Goal: Task Accomplishment & Management: Use online tool/utility

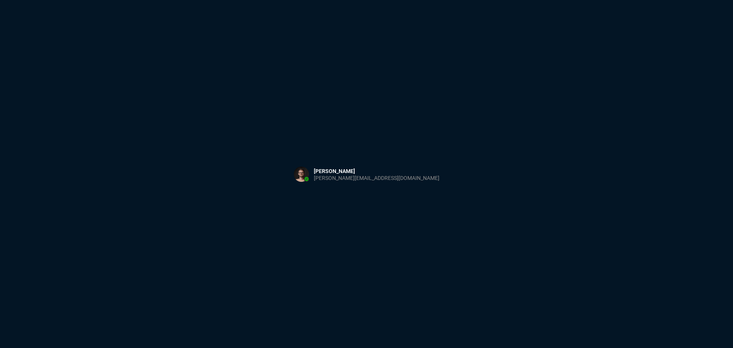
click at [248, 69] on div "Sign in with Microsoft" at bounding box center [366, 174] width 733 height 348
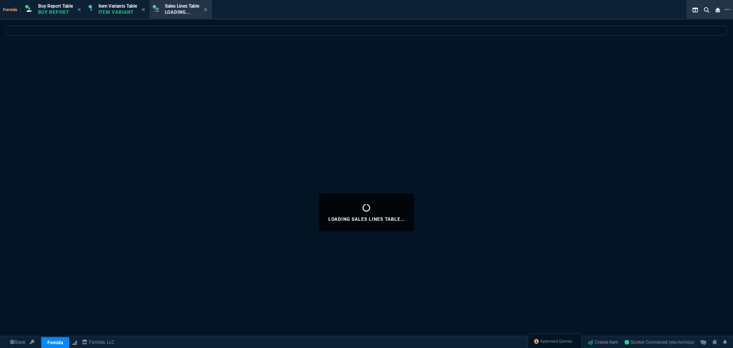
select select "1: BROV"
select select
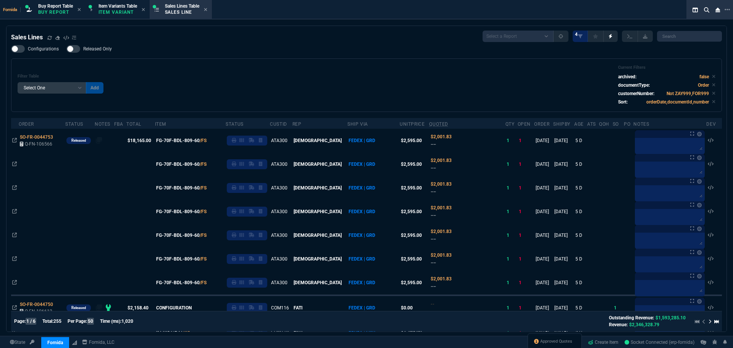
click at [149, 73] on div "Filter Table Select One Add Filter () Age () ATS () Cond (itemVariantCode) Cust…" at bounding box center [367, 85] width 698 height 40
drag, startPoint x: 274, startPoint y: 78, endPoint x: 229, endPoint y: 84, distance: 45.8
click at [274, 78] on div "Filter Table Select One Add Filter () Age () ATS () Cond (itemVariantCode) Cust…" at bounding box center [367, 85] width 698 height 40
